Goal: Transaction & Acquisition: Purchase product/service

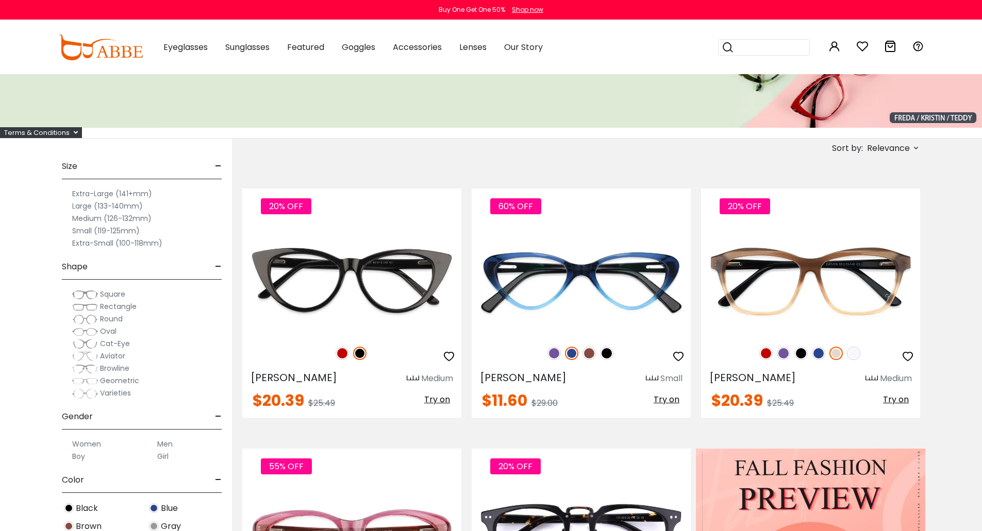
scroll to position [138, 0]
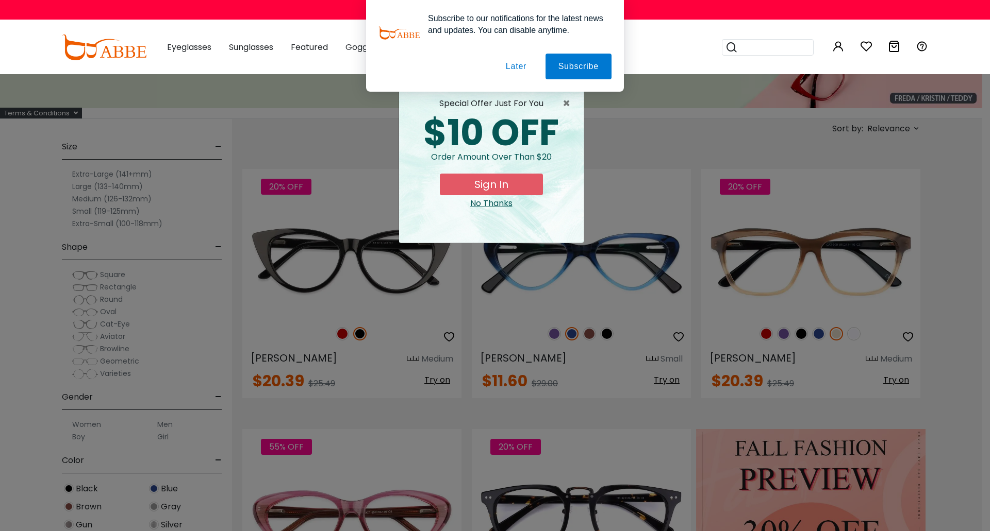
click at [0, 0] on button "Later" at bounding box center [0, 0] width 0 height 0
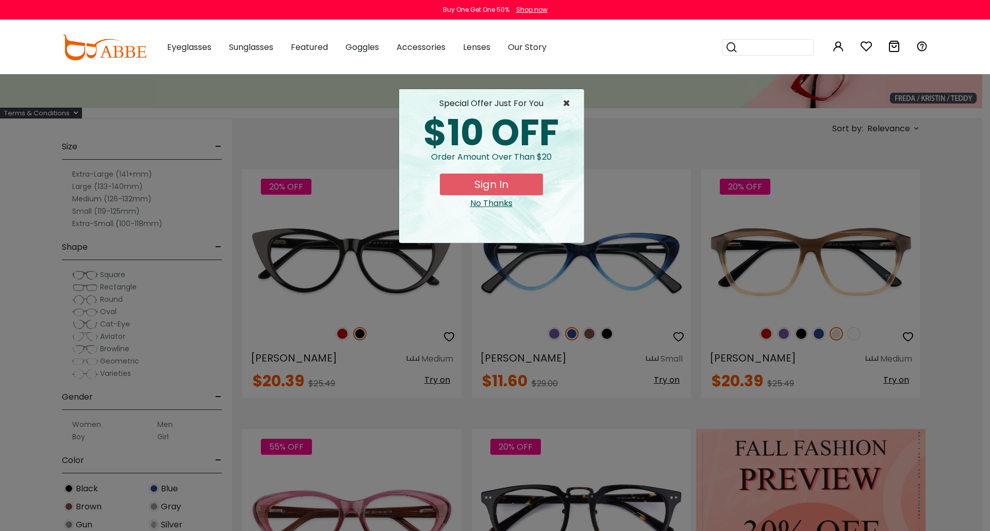
click at [575, 101] on span "×" at bounding box center [568, 103] width 13 height 12
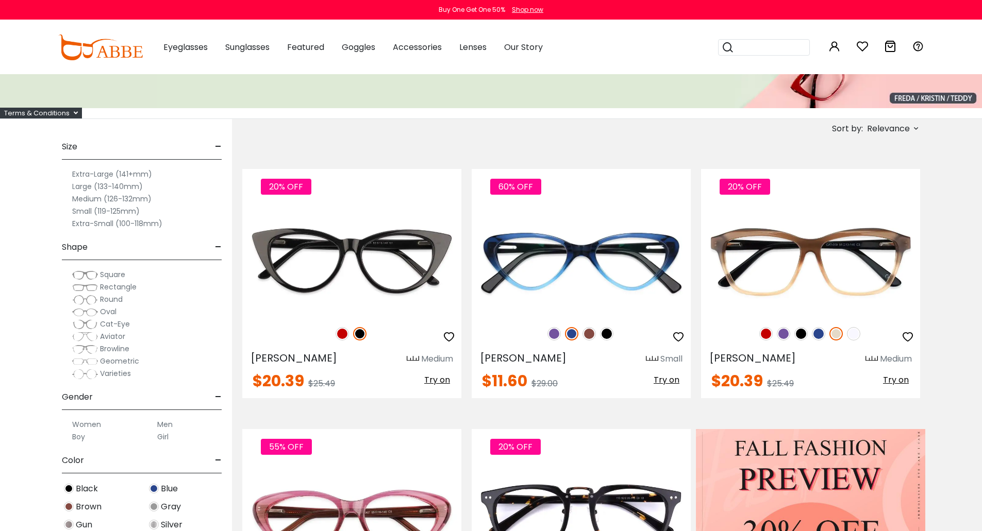
click at [97, 174] on label "Extra-Large (141+mm)" at bounding box center [112, 174] width 80 height 12
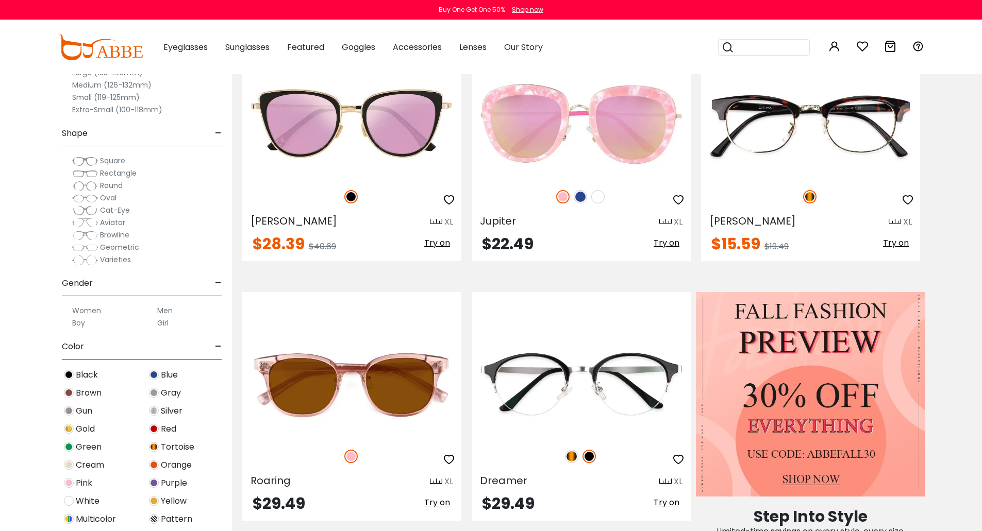
click at [102, 160] on span "Square" at bounding box center [112, 161] width 25 height 10
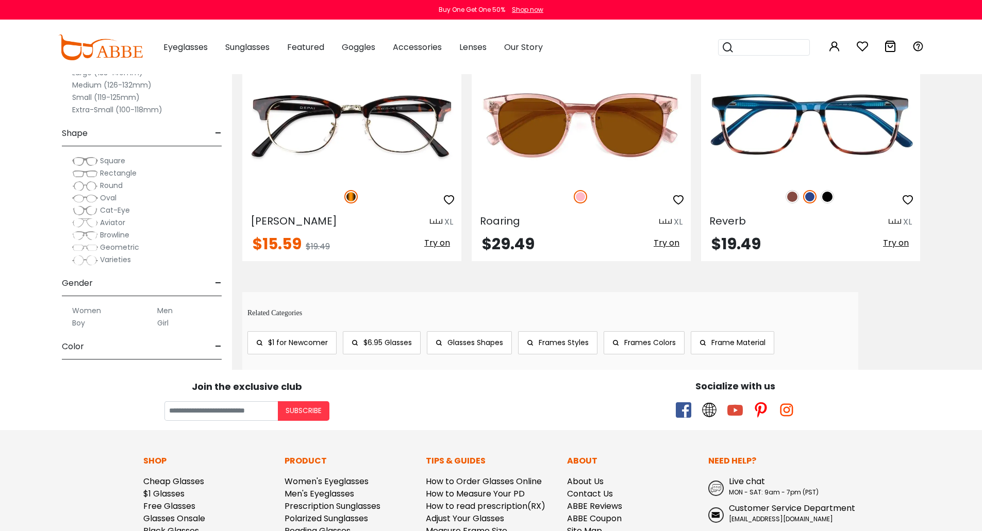
click at [86, 210] on img at bounding box center [85, 211] width 26 height 10
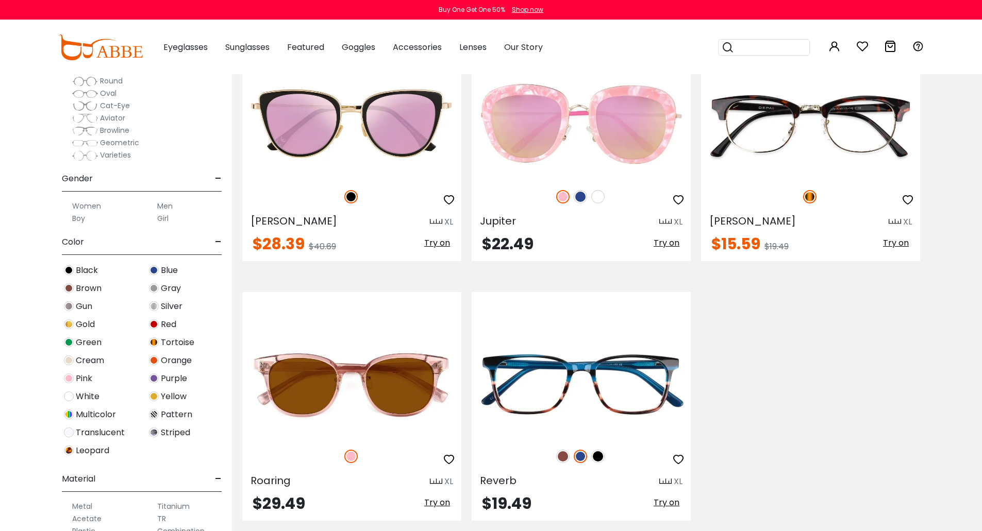
scroll to position [138, 0]
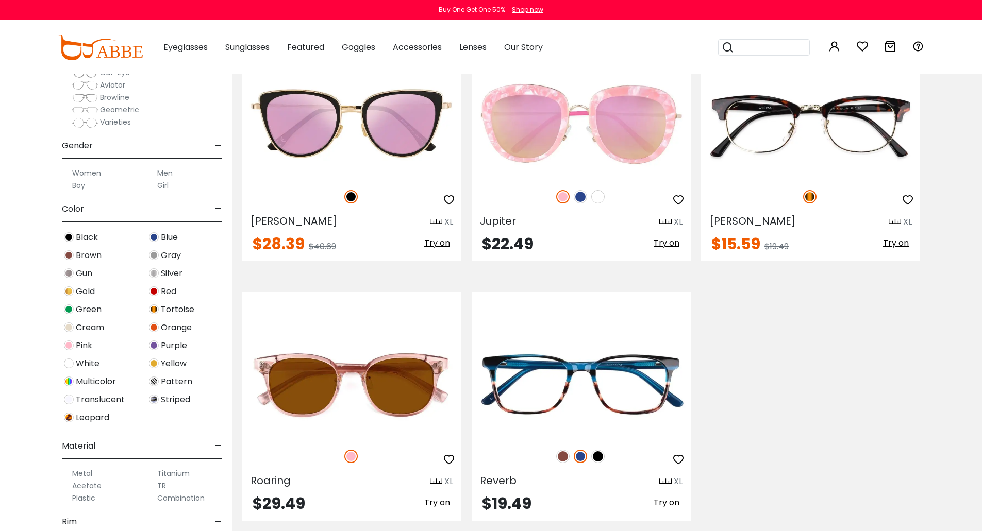
click at [68, 386] on img at bounding box center [69, 382] width 10 height 10
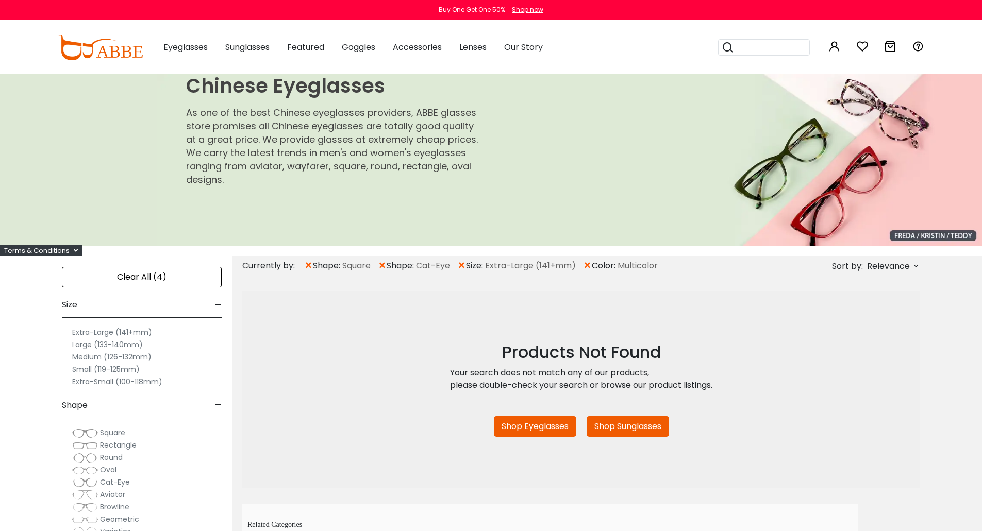
click at [94, 345] on label "Large (133-140mm)" at bounding box center [107, 345] width 71 height 12
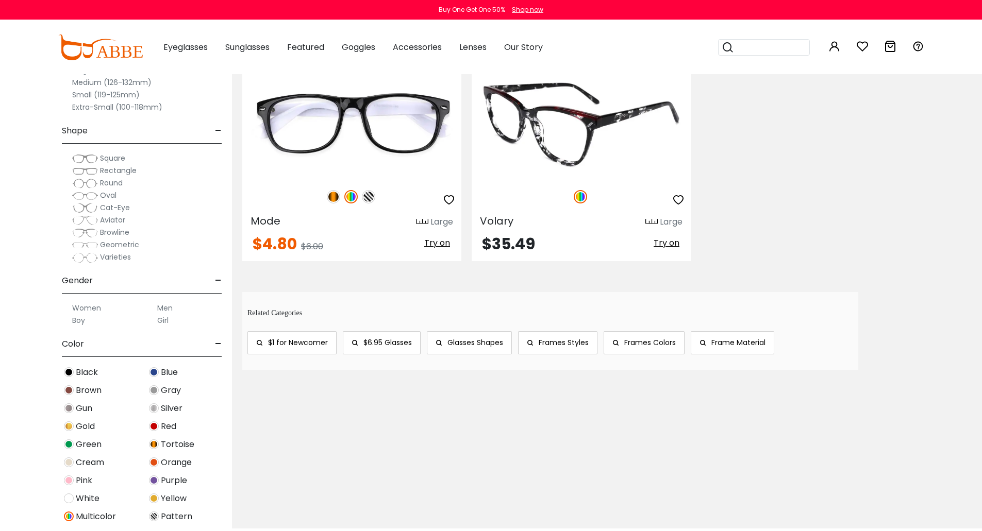
scroll to position [138, 0]
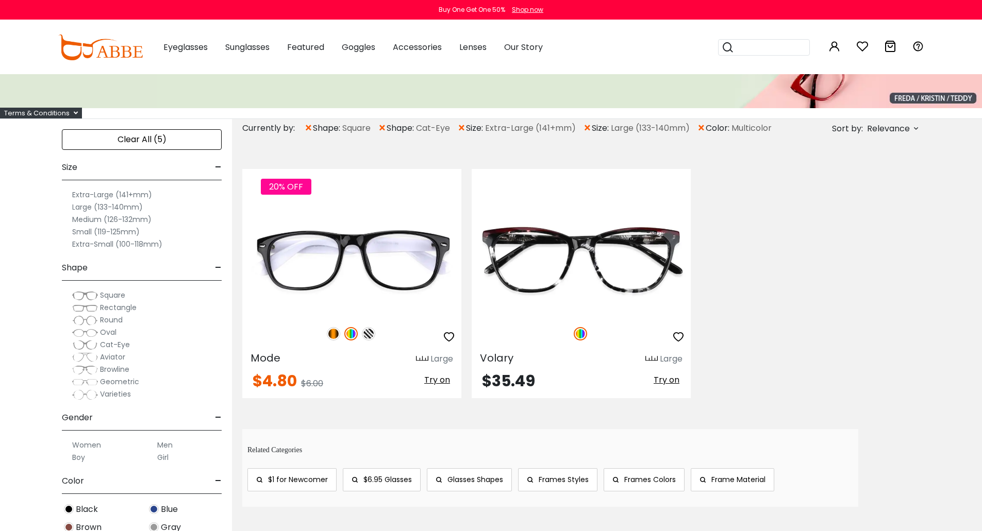
click at [181, 144] on div "Clear All (5)" at bounding box center [142, 139] width 160 height 21
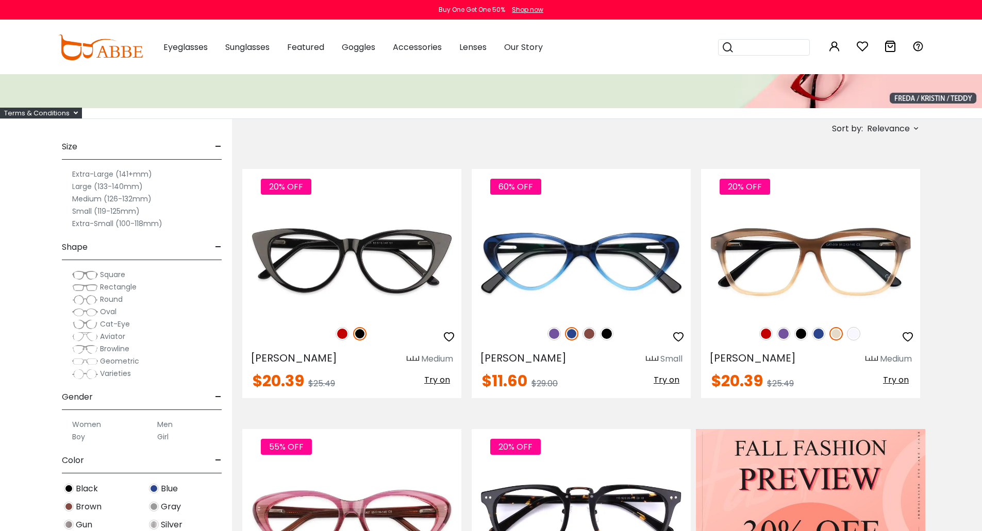
click at [112, 277] on span "Square" at bounding box center [112, 275] width 25 height 10
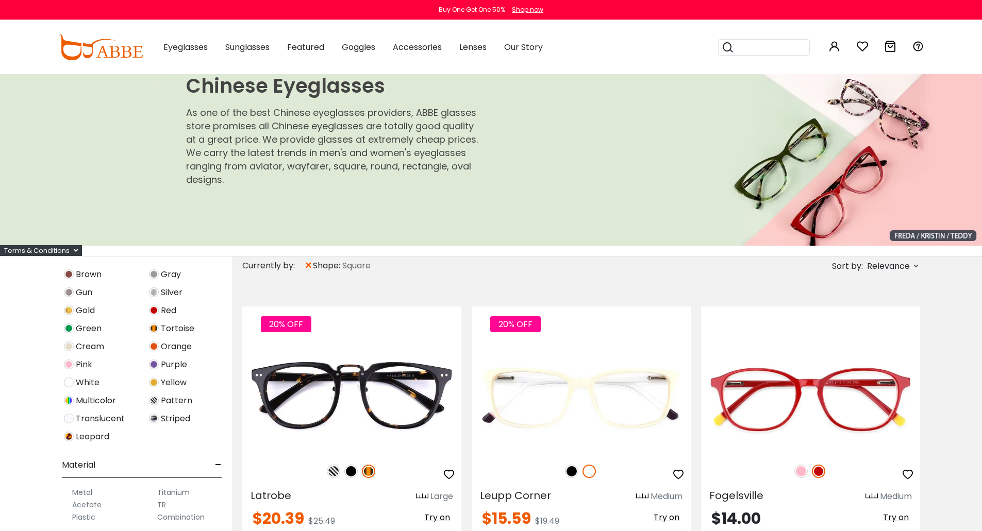
click at [67, 403] on img at bounding box center [69, 401] width 10 height 10
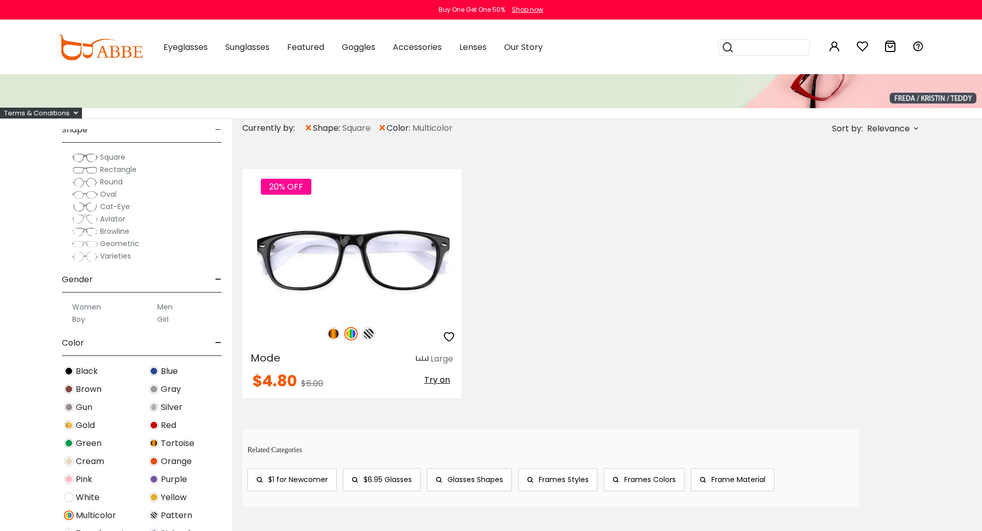
scroll to position [275, 0]
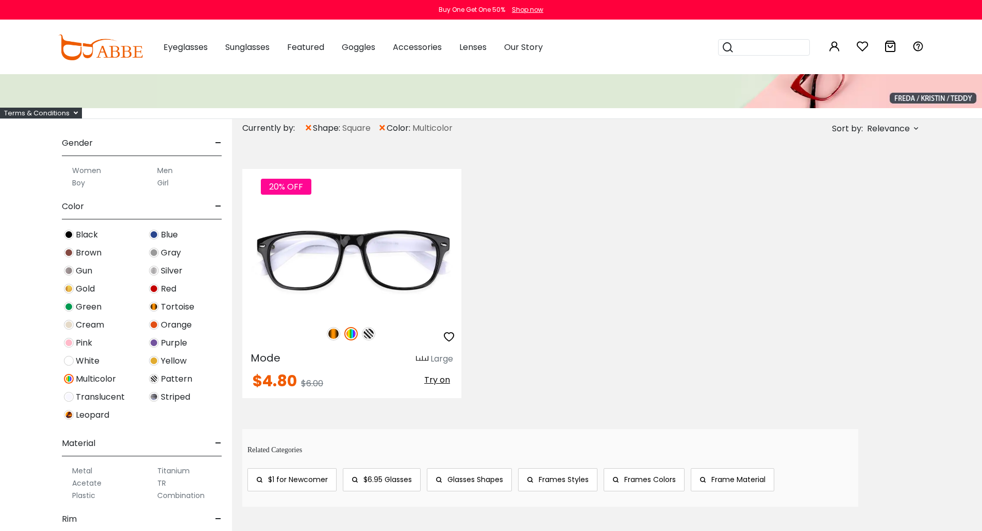
click at [155, 311] on img at bounding box center [154, 307] width 10 height 10
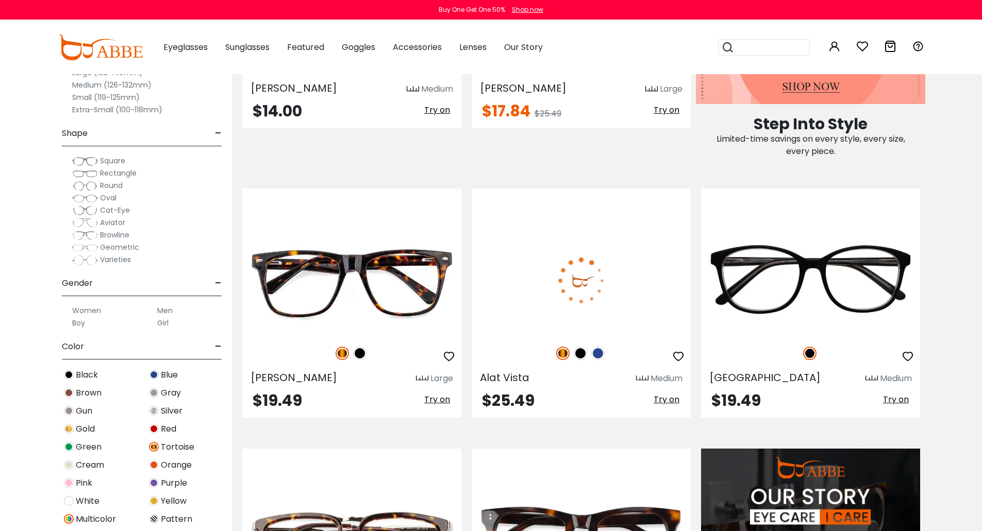
scroll to position [825, 0]
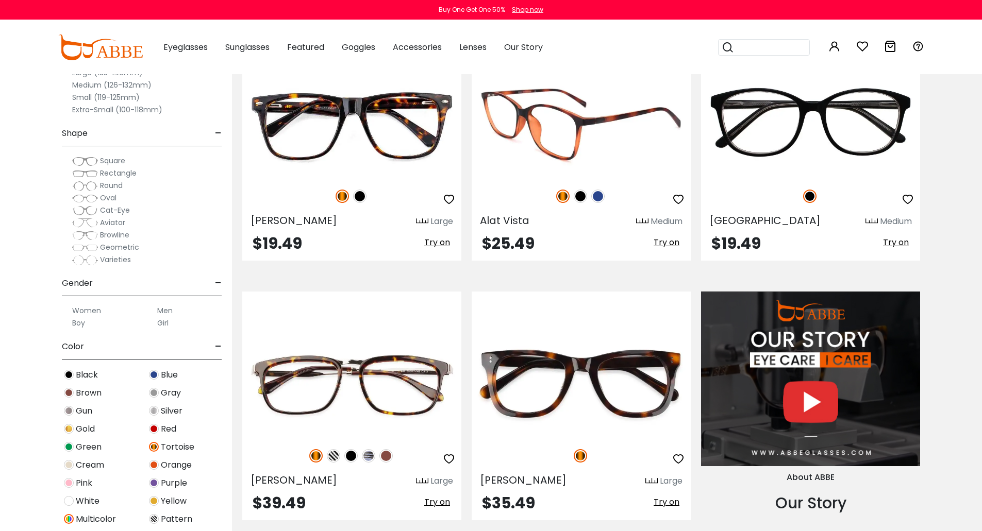
click at [599, 195] on img at bounding box center [597, 196] width 13 height 13
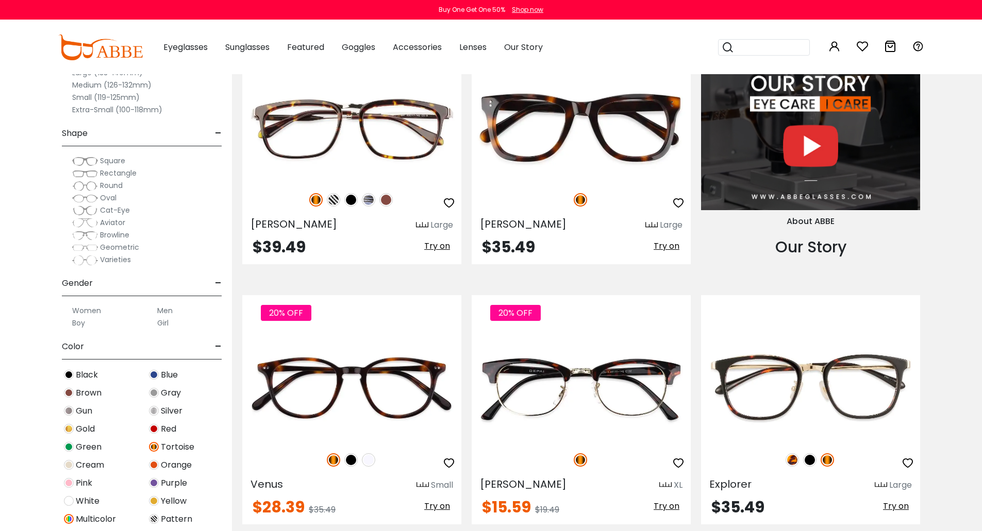
scroll to position [1100, 0]
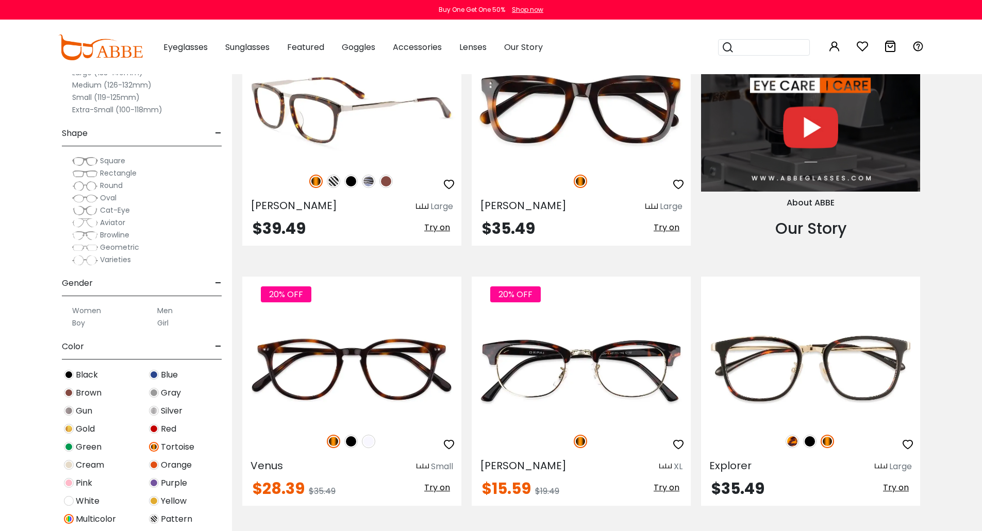
click at [320, 182] on img at bounding box center [315, 181] width 13 height 13
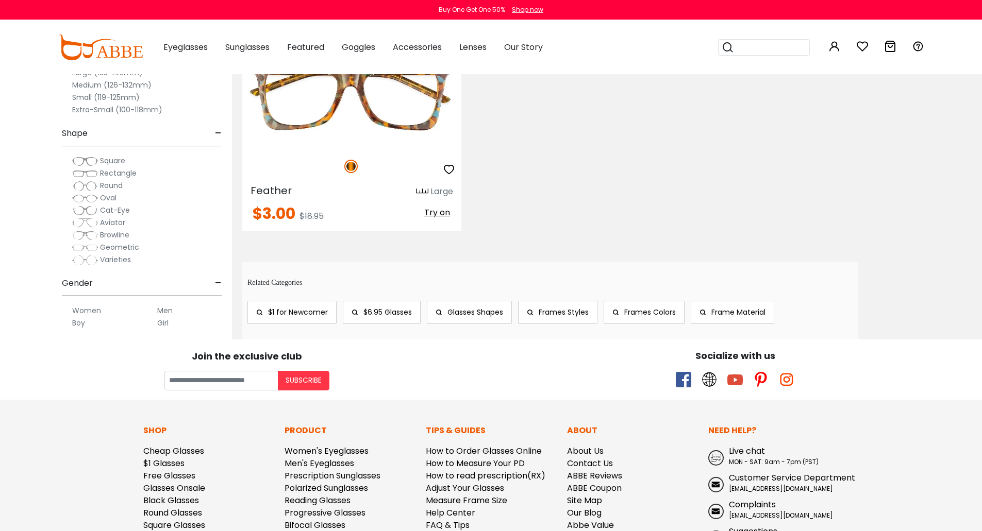
scroll to position [1924, 0]
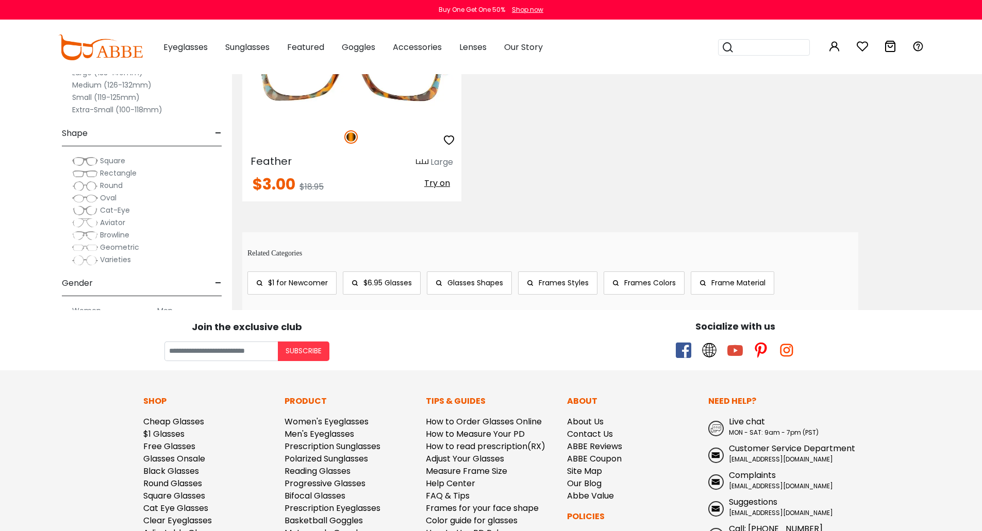
click at [483, 291] on link "Glasses Shapes" at bounding box center [469, 283] width 85 height 23
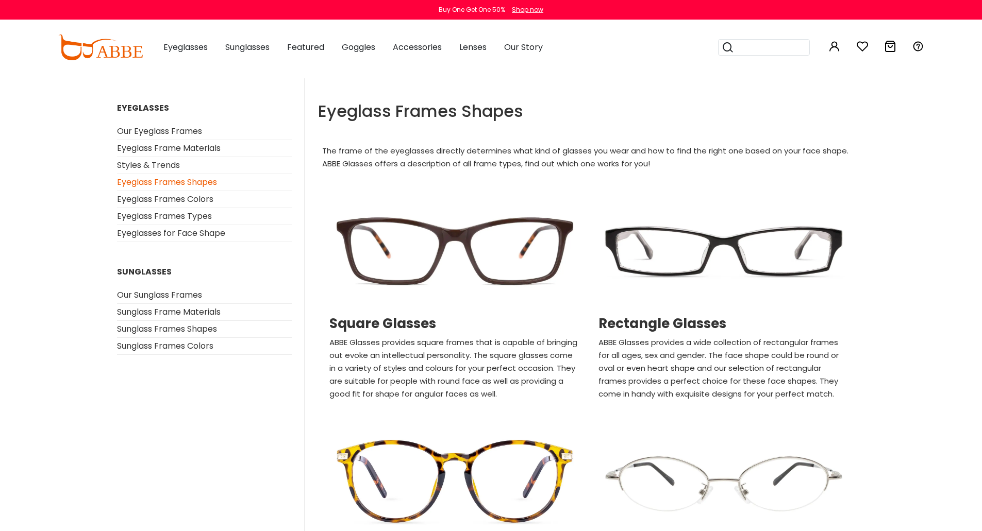
click at [491, 286] on img at bounding box center [454, 251] width 259 height 129
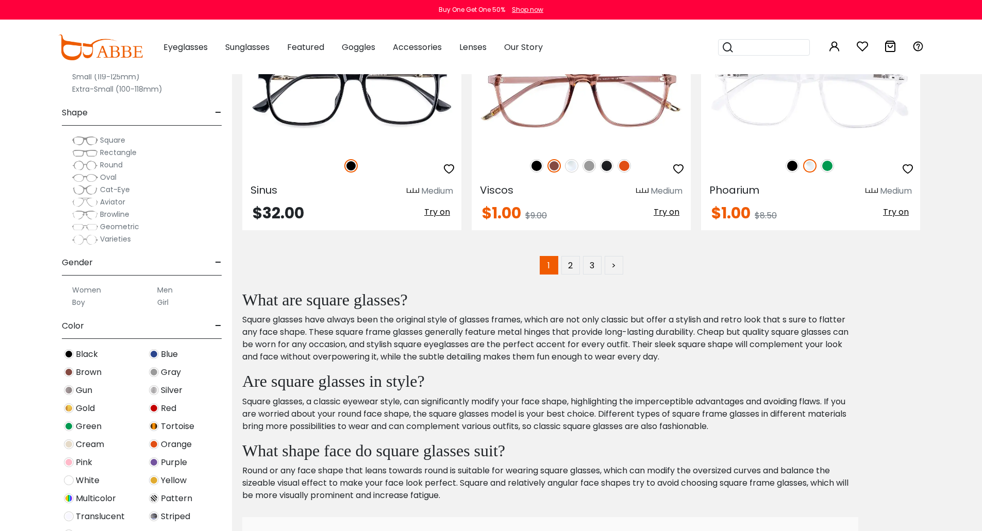
scroll to position [5361, 0]
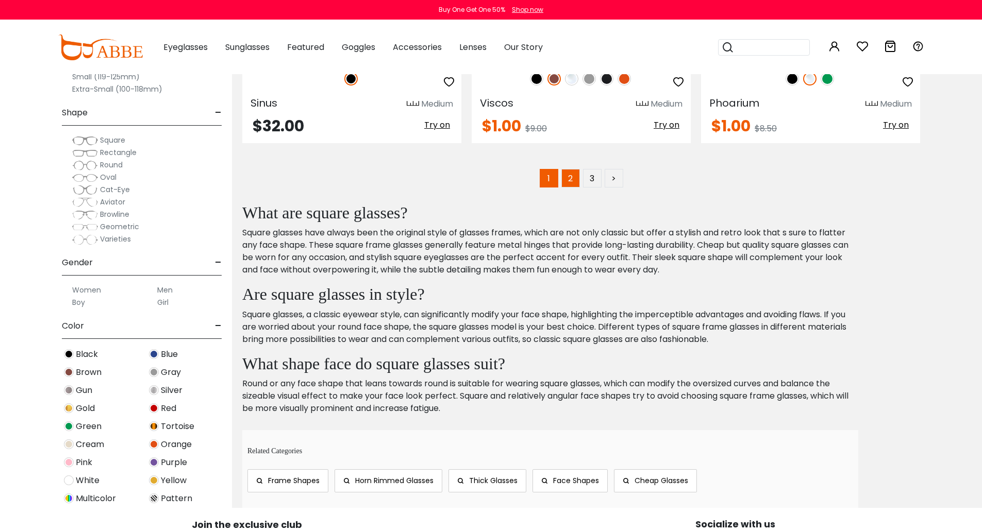
click at [575, 178] on link "2" at bounding box center [570, 178] width 19 height 19
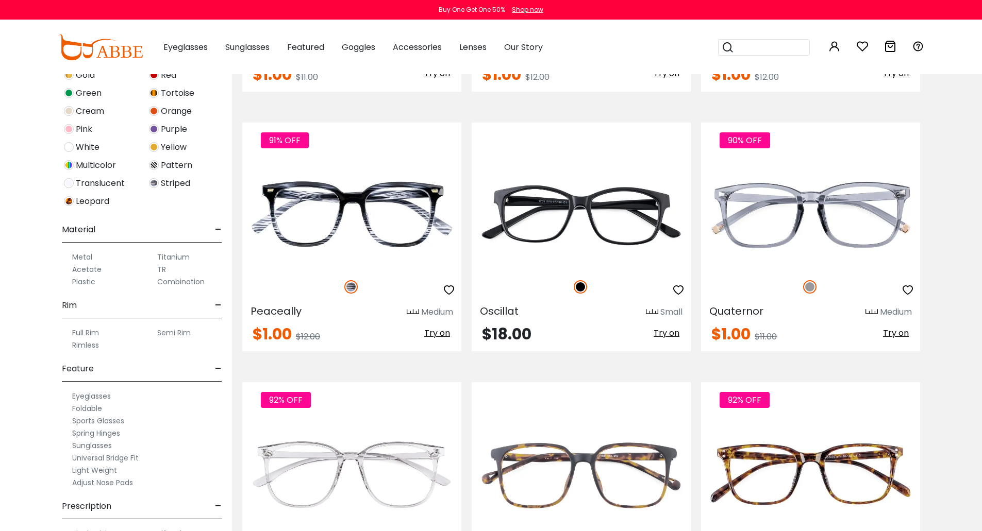
scroll to position [370, 0]
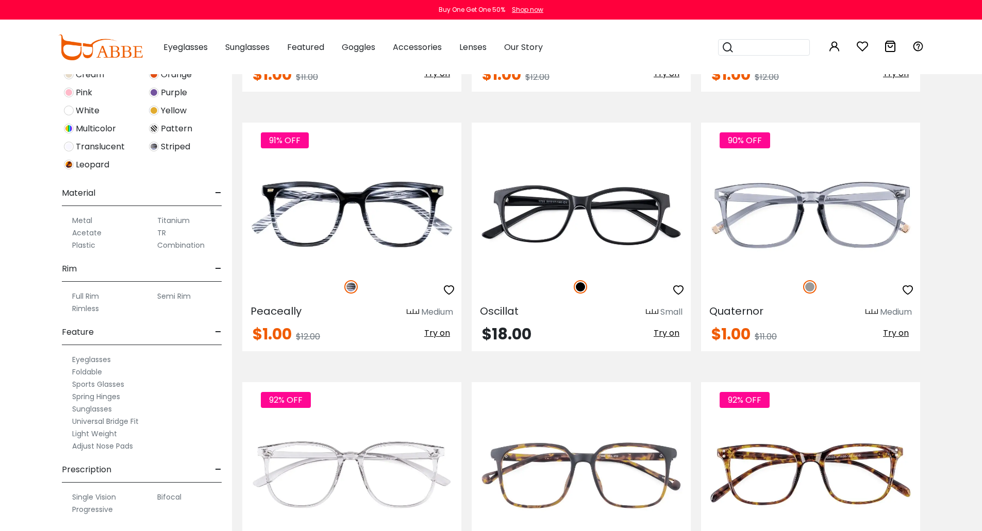
click at [86, 296] on label "Full Rim" at bounding box center [85, 296] width 27 height 12
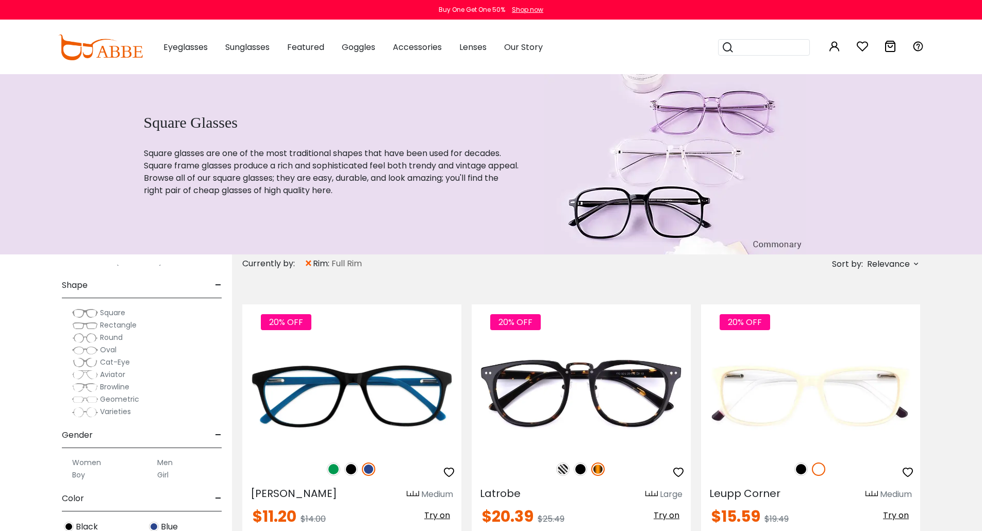
scroll to position [138, 0]
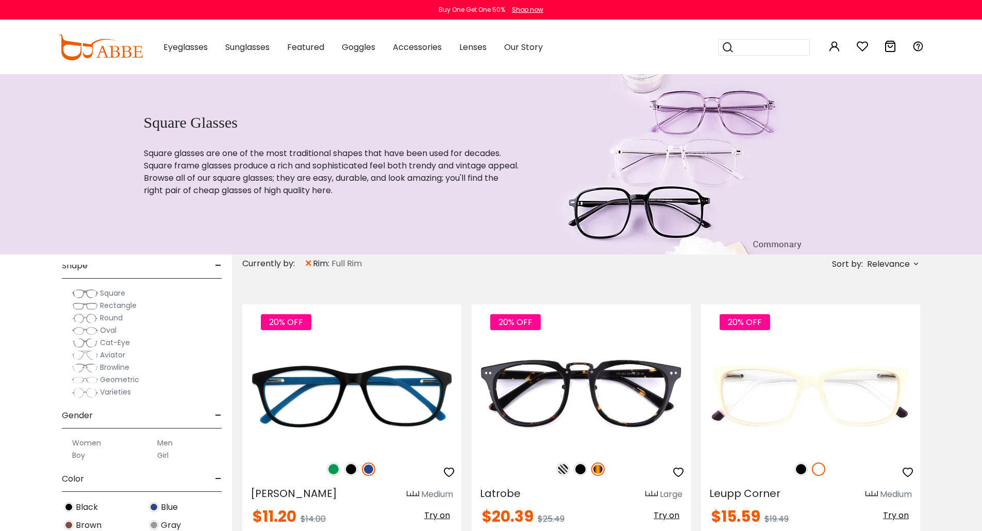
click at [111, 294] on span "Square" at bounding box center [112, 293] width 25 height 10
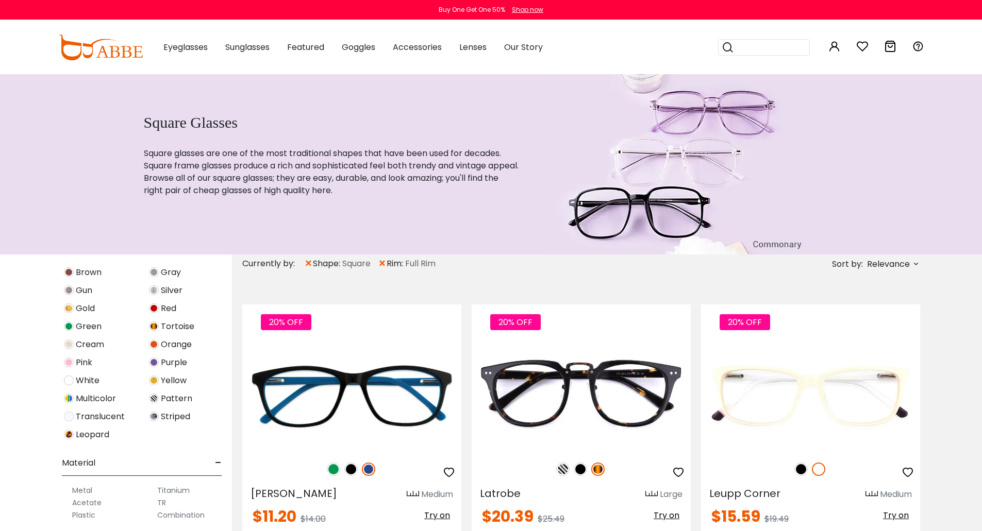
click at [72, 401] on img at bounding box center [69, 399] width 10 height 10
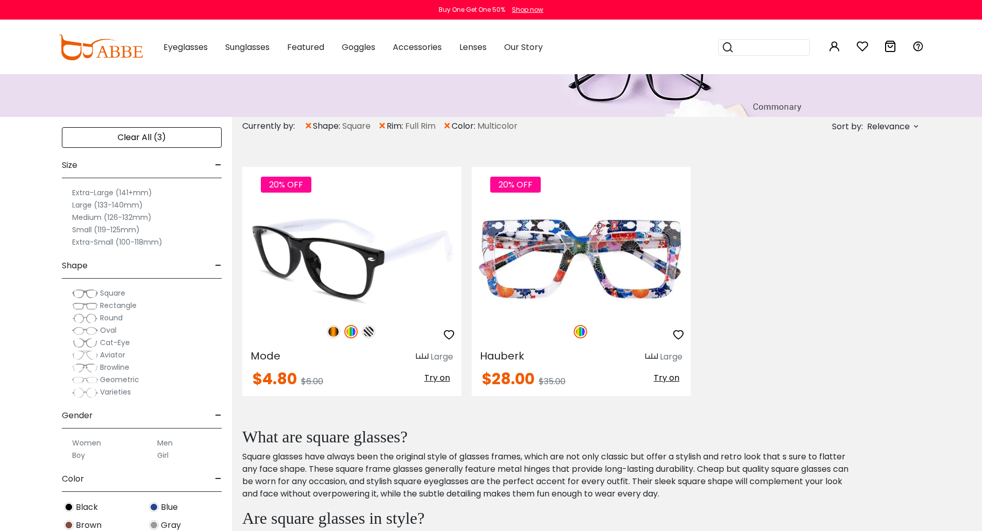
click at [356, 333] on img at bounding box center [350, 331] width 13 height 13
click at [333, 333] on img at bounding box center [333, 331] width 13 height 13
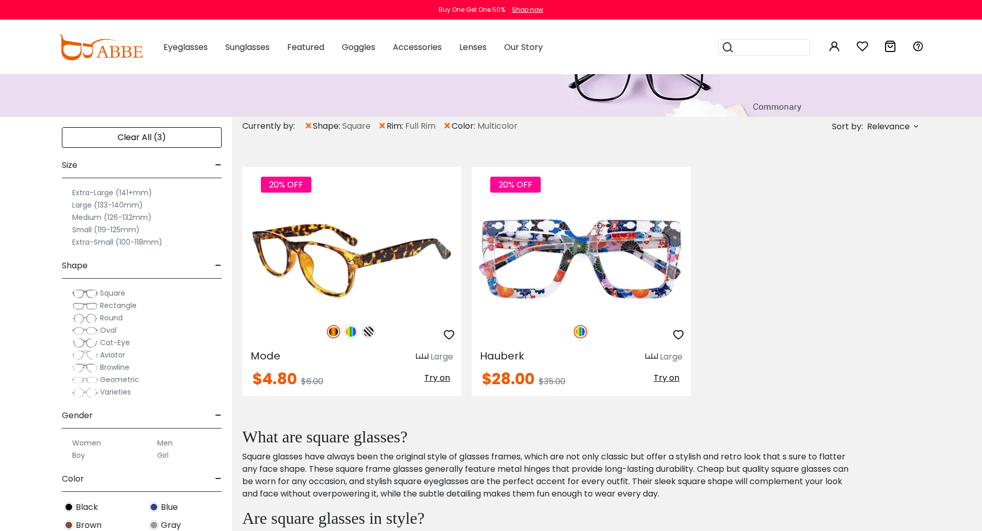
click at [348, 334] on img at bounding box center [350, 331] width 13 height 13
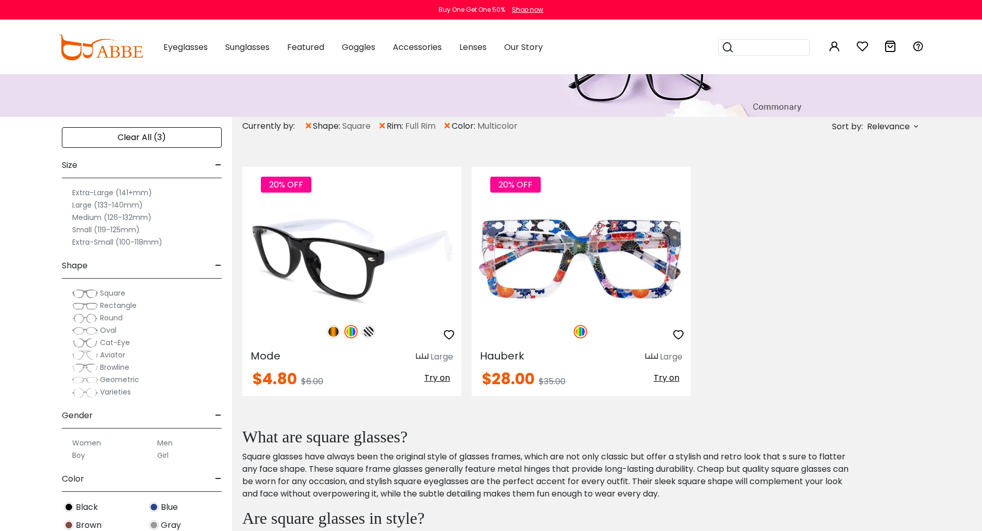
click at [369, 334] on img at bounding box center [368, 331] width 13 height 13
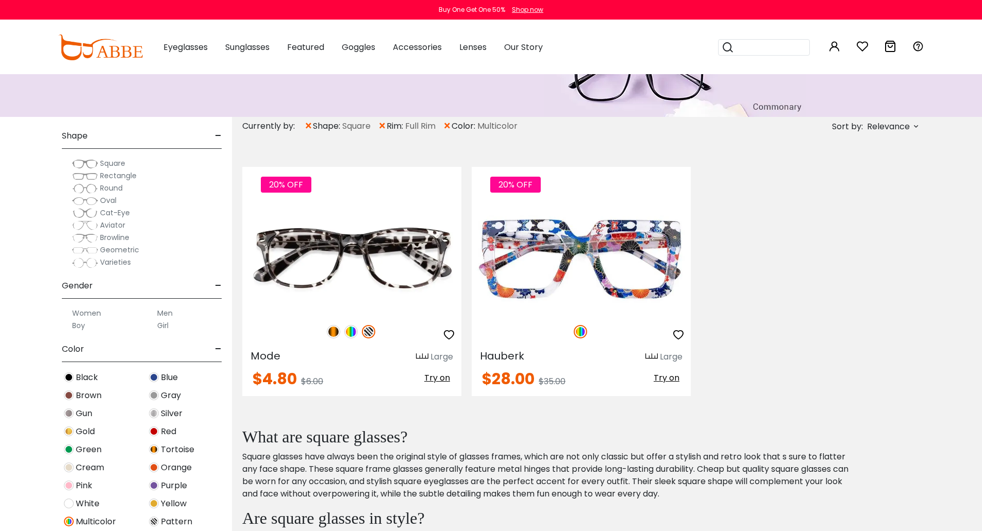
scroll to position [275, 0]
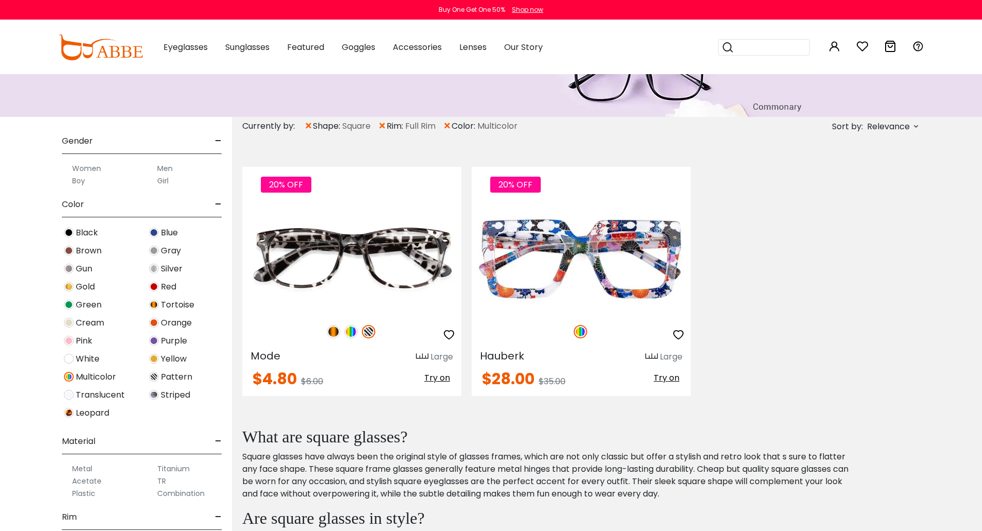
click at [156, 306] on img at bounding box center [154, 305] width 10 height 10
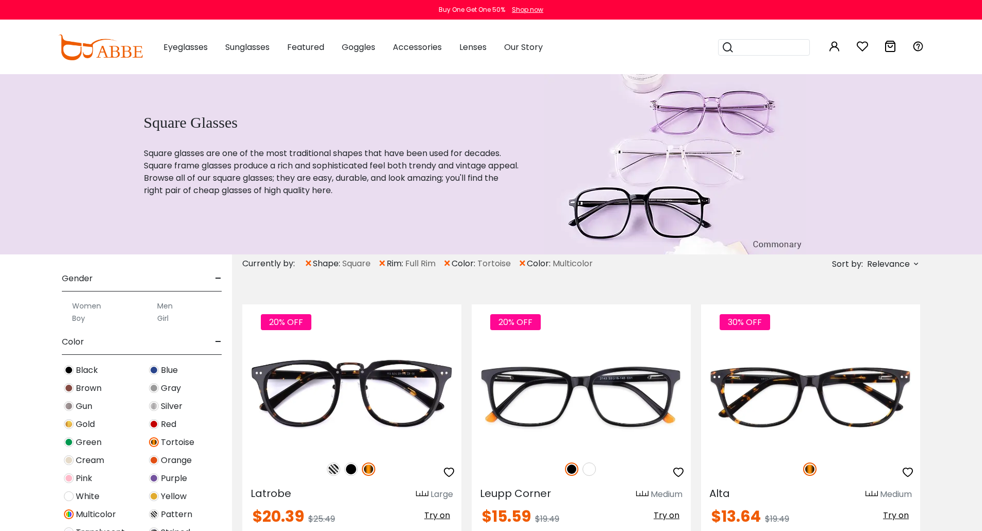
click at [152, 427] on img at bounding box center [154, 425] width 10 height 10
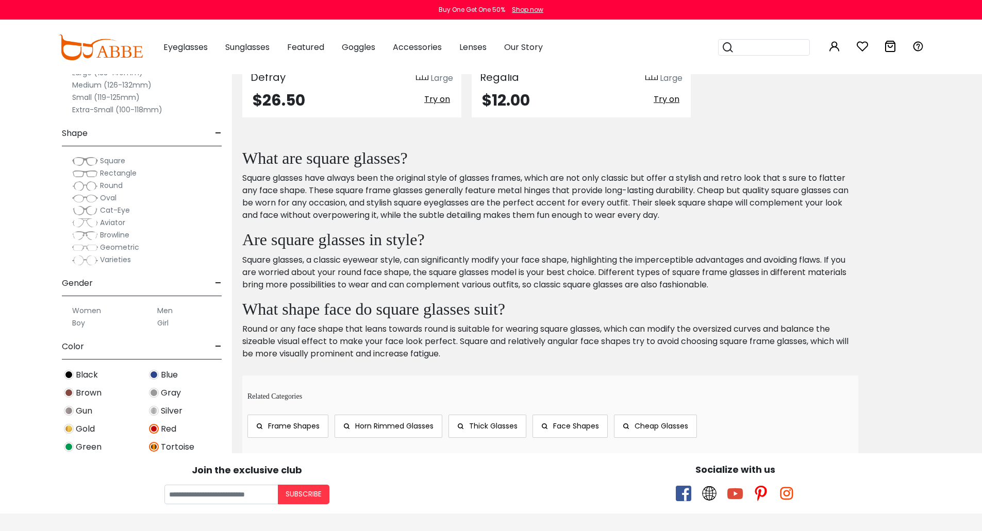
scroll to position [4201, 0]
